Goal: Transaction & Acquisition: Purchase product/service

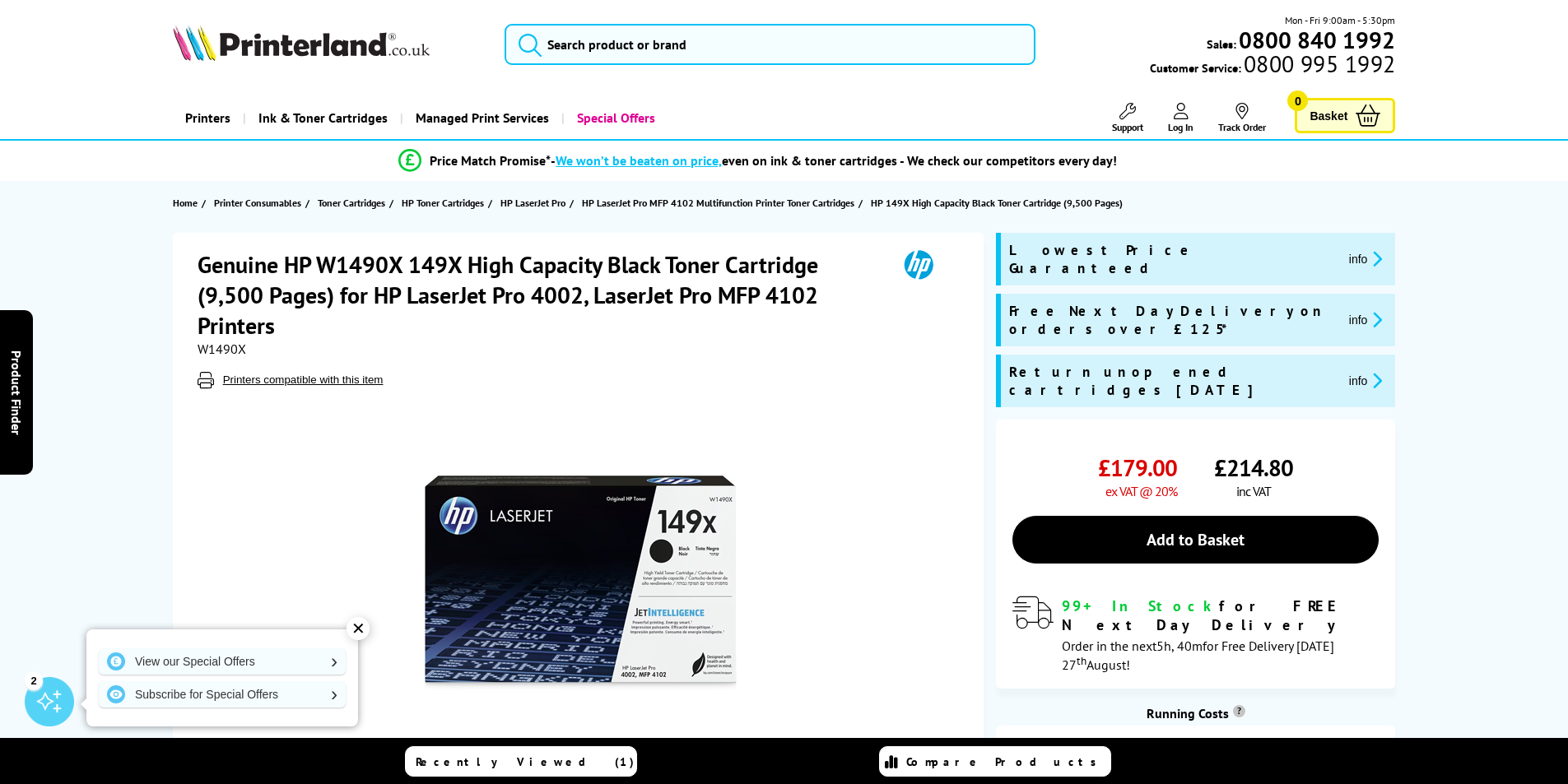
click at [287, 263] on h1 "Genuine HP W1490X 149X High Capacity Black Toner Cartridge (9,500 Pages) for HP…" at bounding box center [539, 294] width 683 height 91
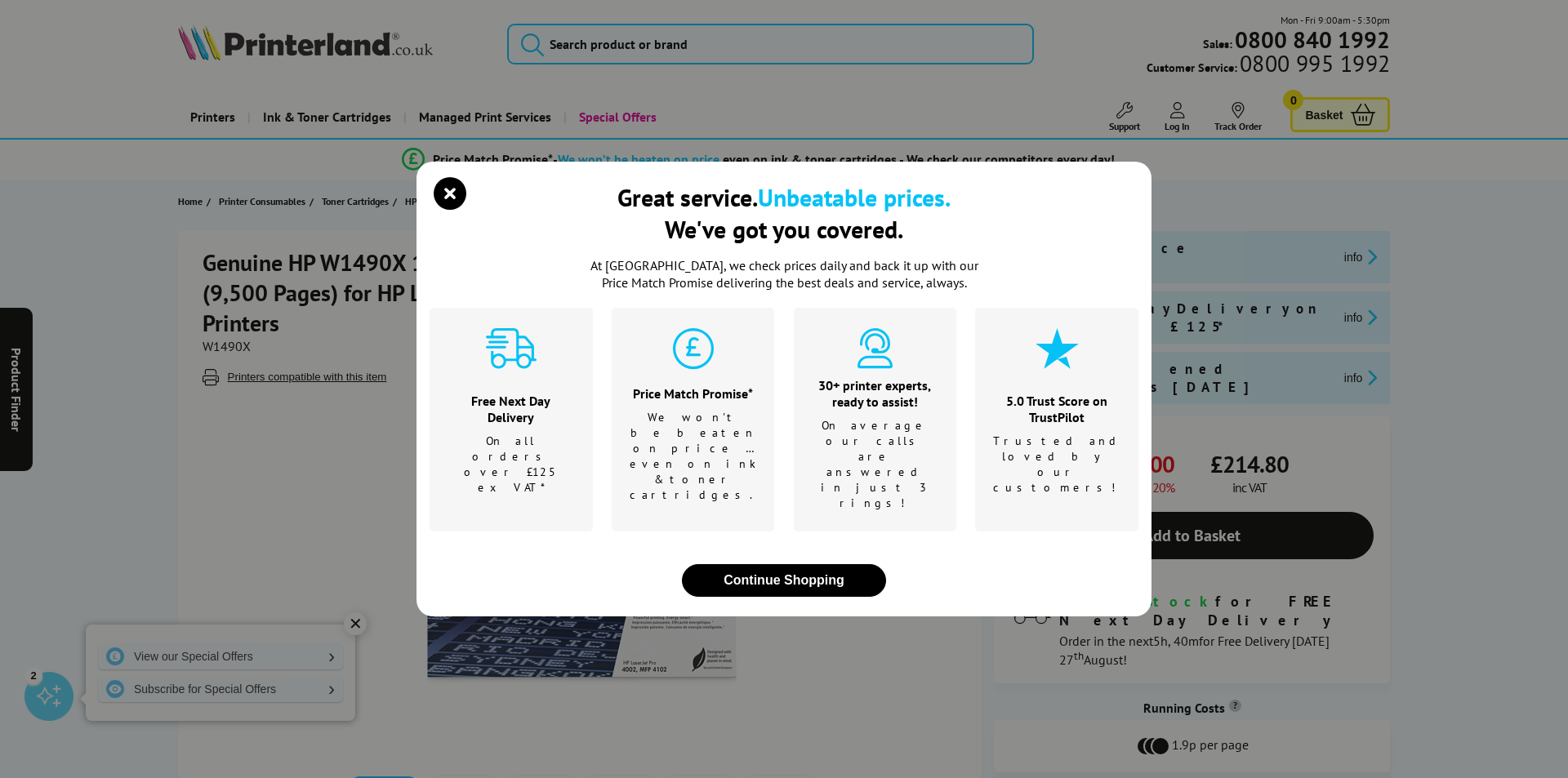
click at [1336, 196] on div "Great service. Unbeatable prices. We've got you covered. At [GEOGRAPHIC_DATA], …" at bounding box center [784, 389] width 1568 height 778
click at [841, 564] on button "Continue Shopping" at bounding box center [783, 580] width 204 height 33
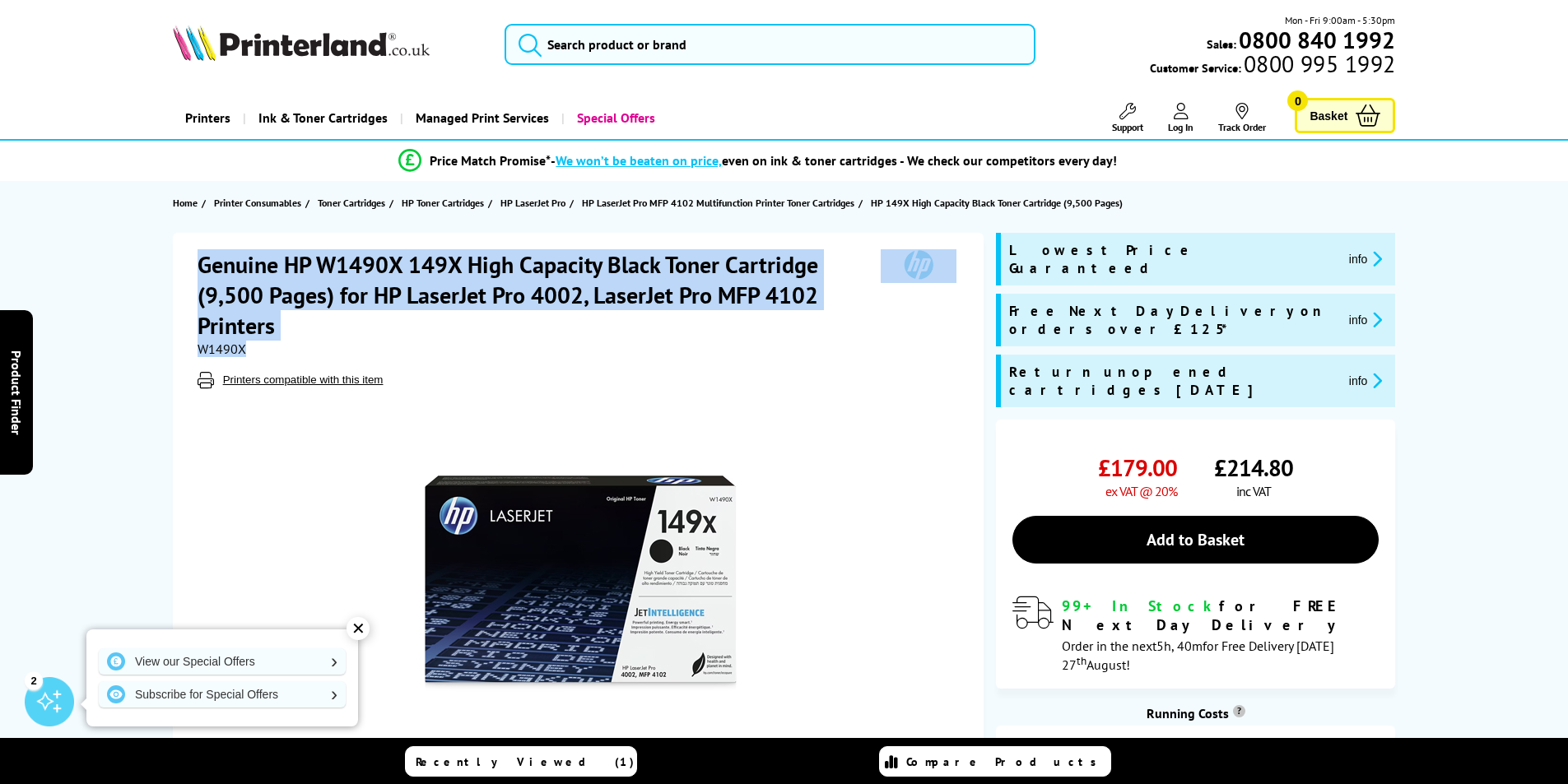
drag, startPoint x: 202, startPoint y: 260, endPoint x: 287, endPoint y: 340, distance: 116.7
click at [287, 341] on div "Genuine HP W1490X 149X High Capacity Black Toner Cartridge (9,500 Pages) for HP…" at bounding box center [580, 318] width 766 height 139
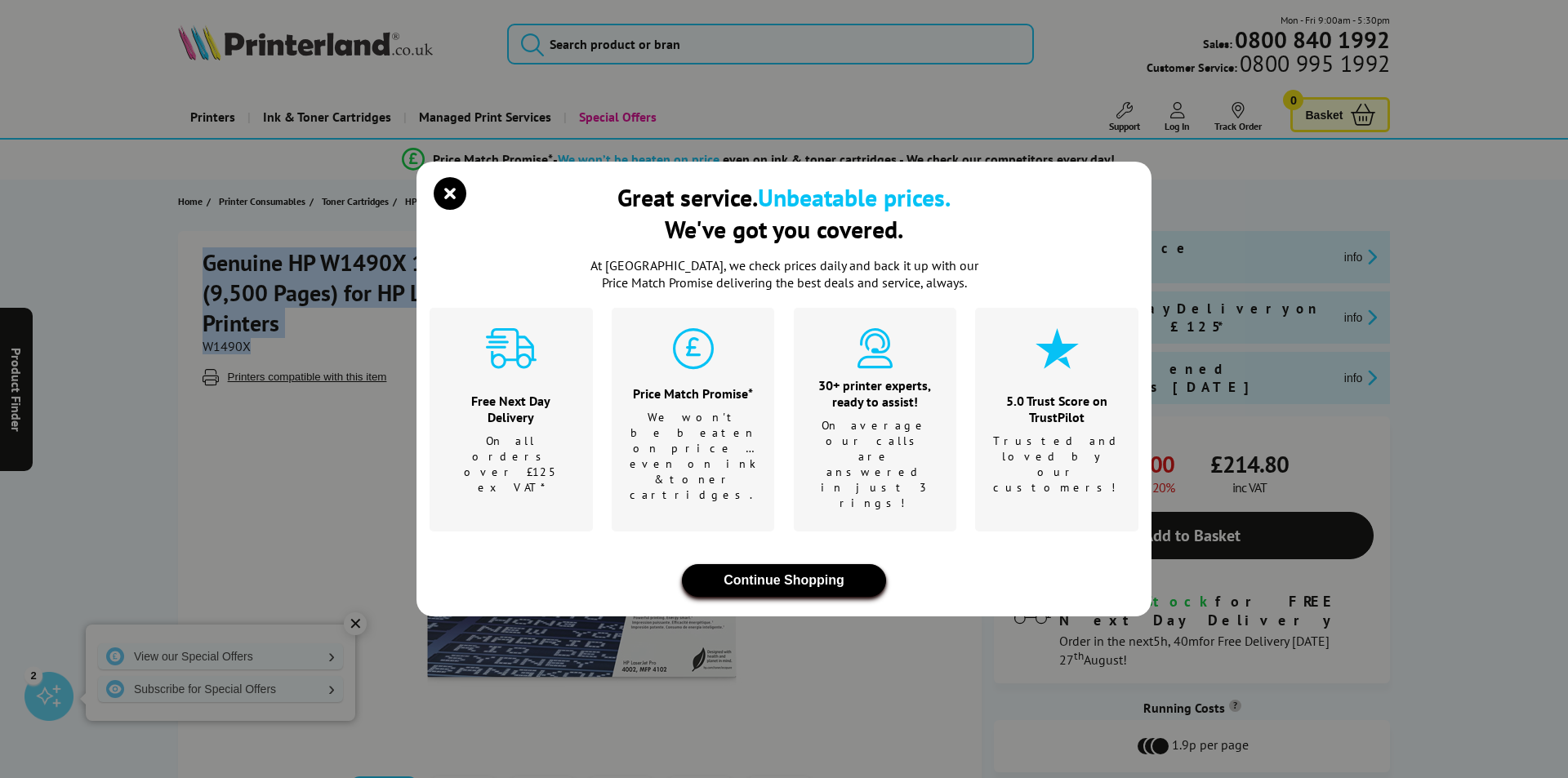
drag, startPoint x: 280, startPoint y: 295, endPoint x: 807, endPoint y: 557, distance: 588.5
click at [808, 564] on button "Continue Shopping" at bounding box center [783, 580] width 204 height 33
drag, startPoint x: 399, startPoint y: 275, endPoint x: 445, endPoint y: 220, distance: 71.7
click at [445, 210] on icon "close modal" at bounding box center [449, 193] width 33 height 33
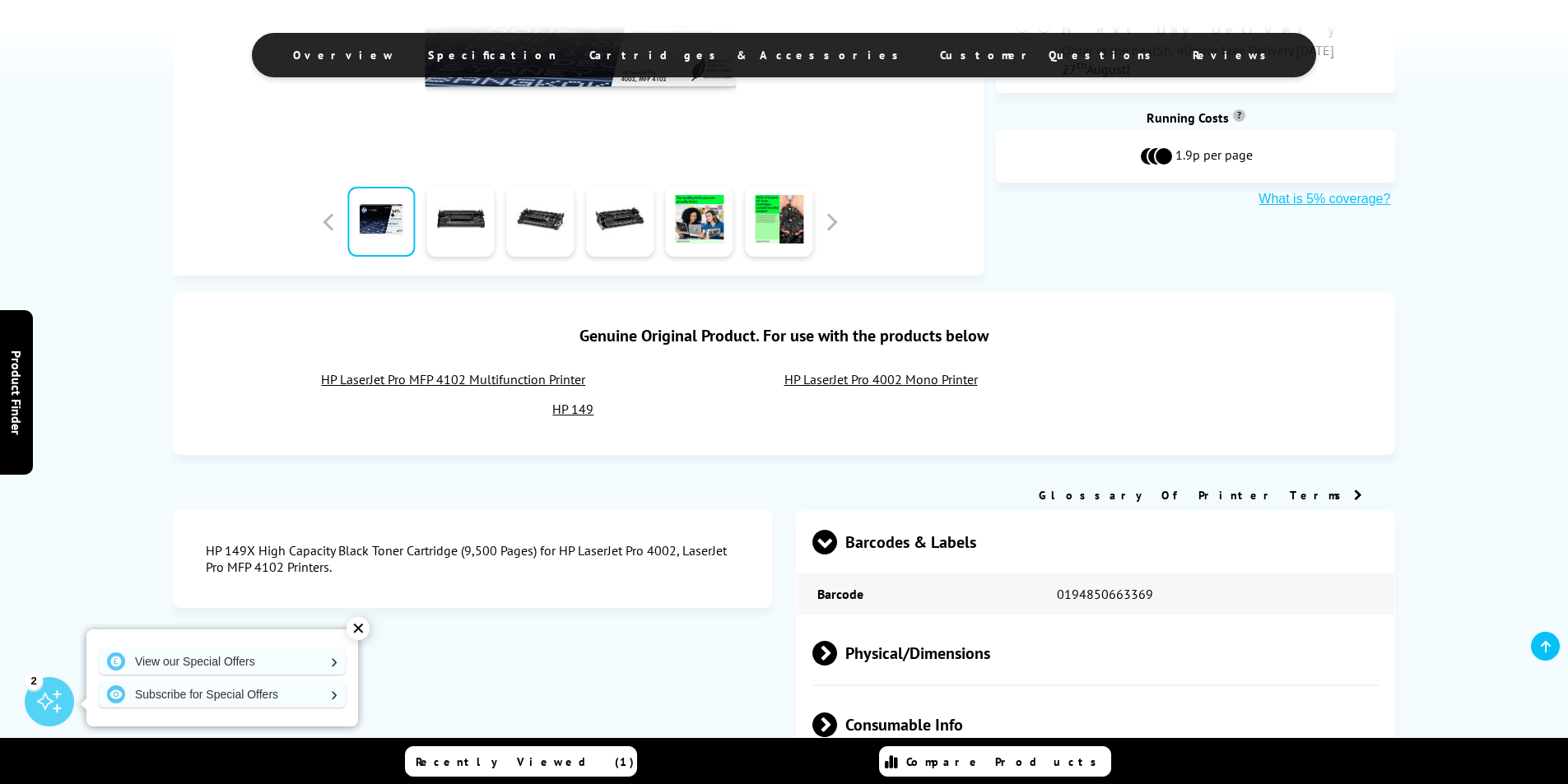
scroll to position [822, 0]
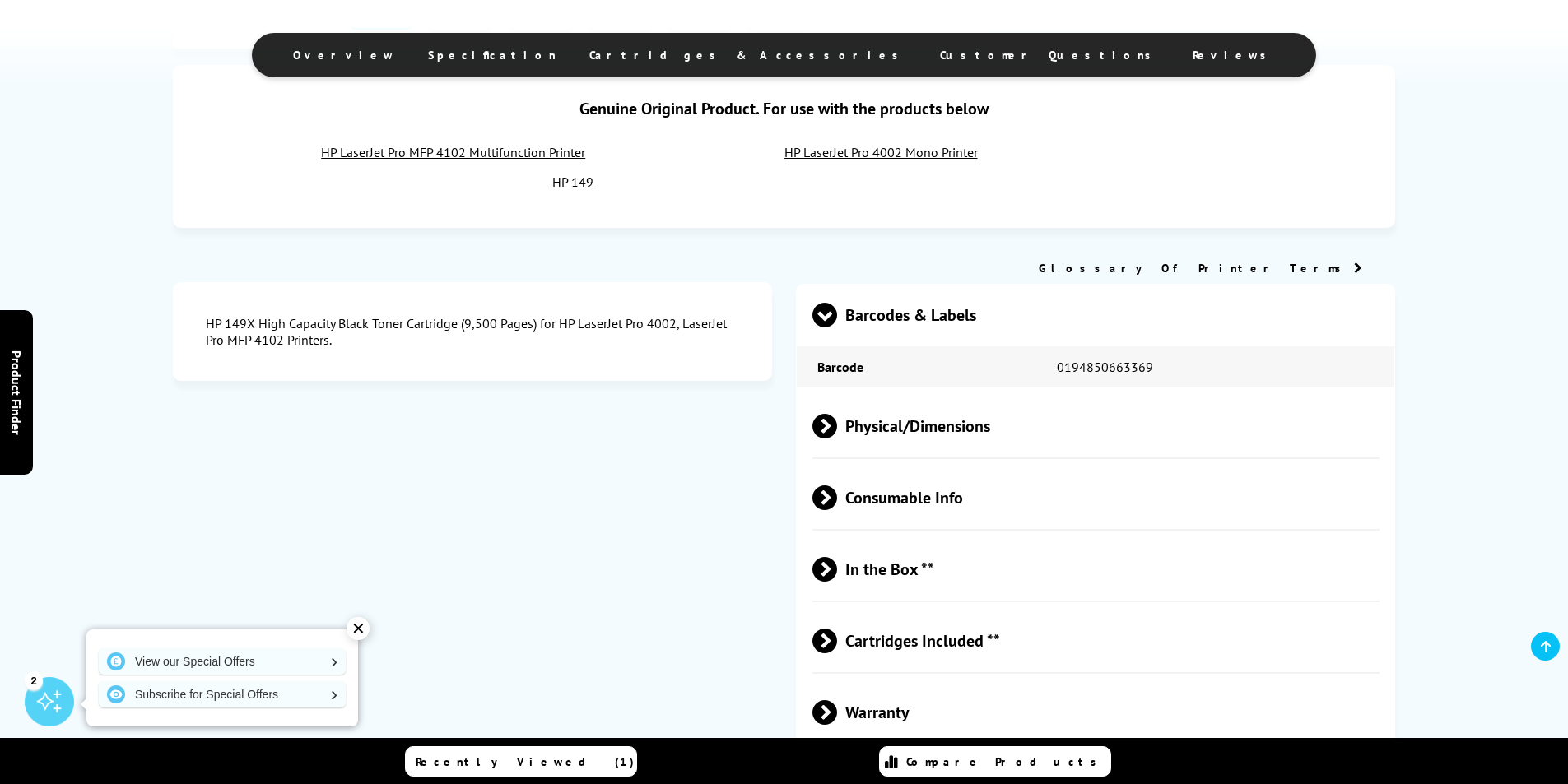
click at [920, 152] on link "HP LaserJet Pro 4002 Mono Printer" at bounding box center [881, 153] width 193 height 17
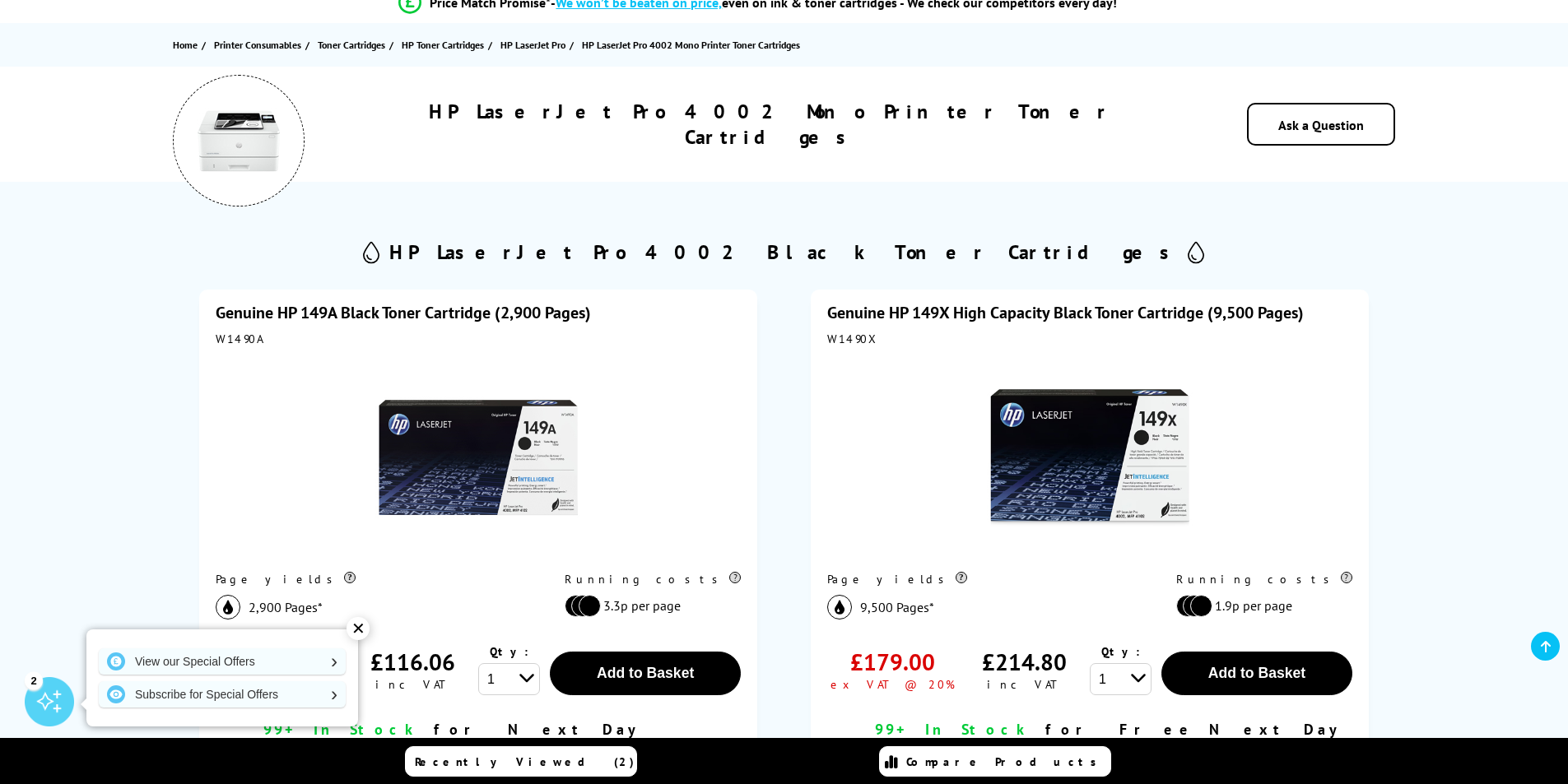
scroll to position [165, 0]
